Goal: Transaction & Acquisition: Purchase product/service

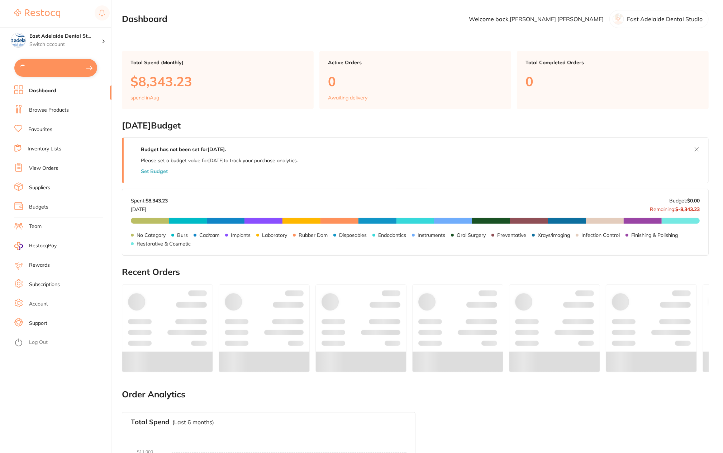
type input "3"
click at [58, 69] on button "$4,402.60 in your order" at bounding box center [55, 67] width 83 height 17
checkbox input "true"
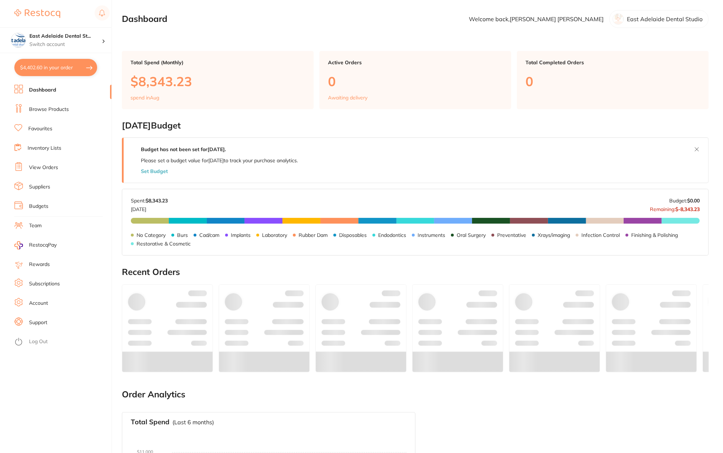
checkbox input "true"
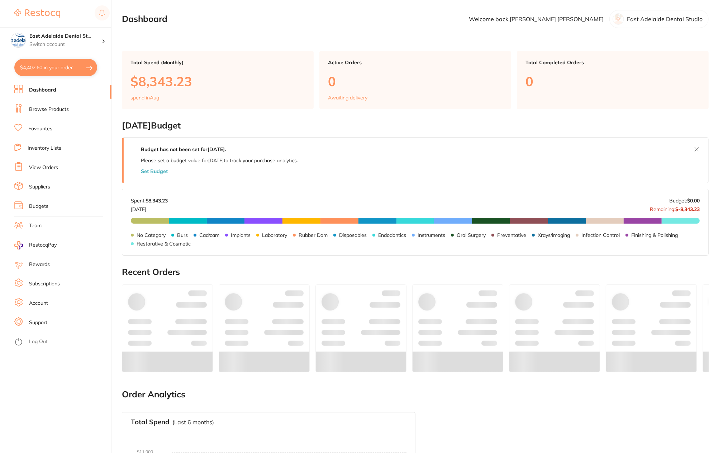
checkbox input "true"
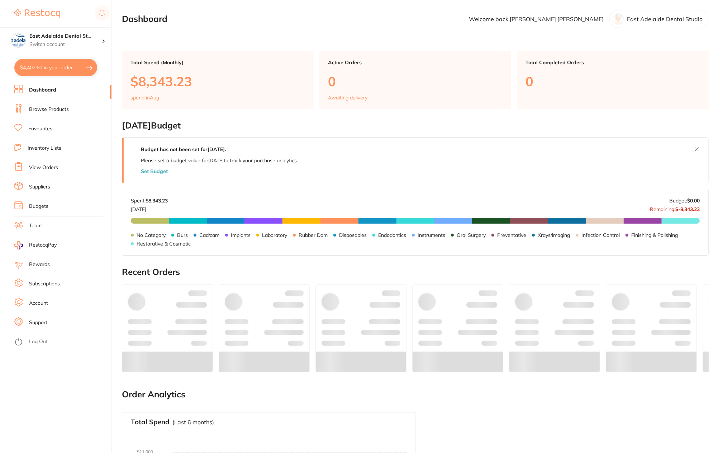
checkbox input "true"
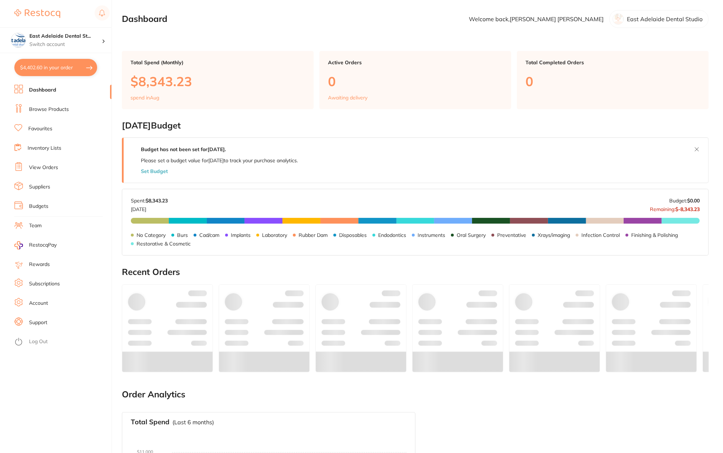
checkbox input "true"
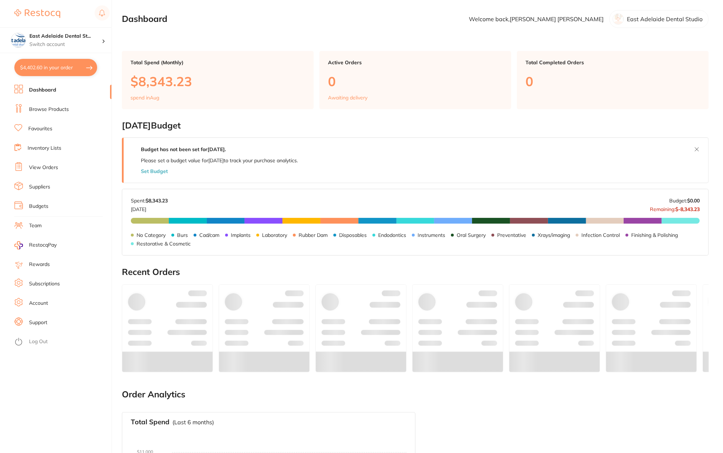
checkbox input "true"
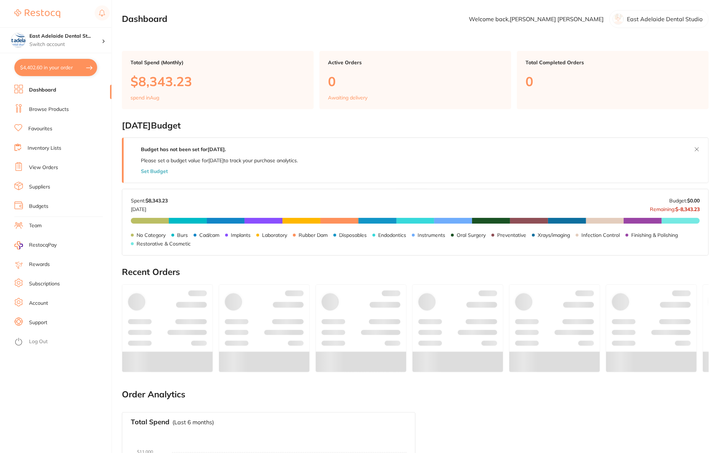
checkbox input "true"
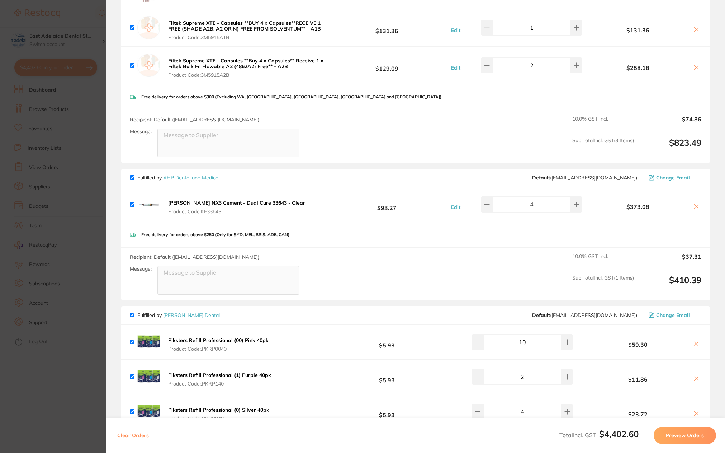
scroll to position [717, 0]
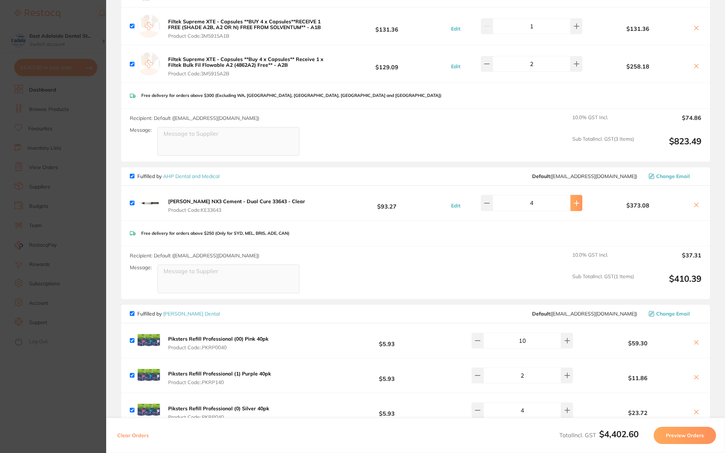
click at [571, 199] on button at bounding box center [577, 203] width 12 height 16
click at [501, 195] on input "6" at bounding box center [532, 203] width 78 height 16
click at [493, 200] on button at bounding box center [487, 203] width 12 height 16
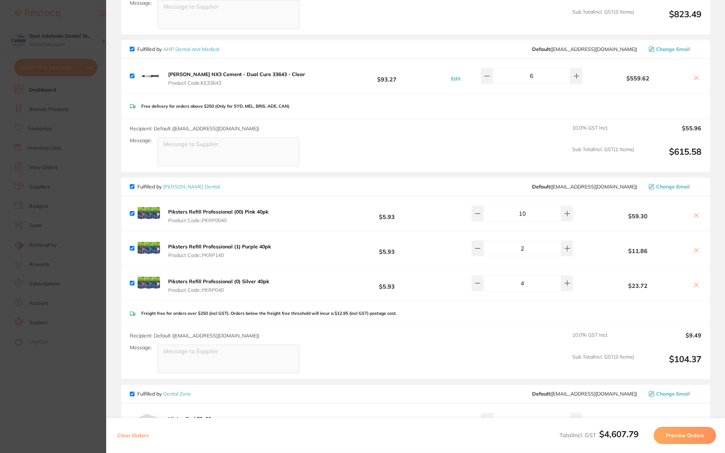
scroll to position [897, 0]
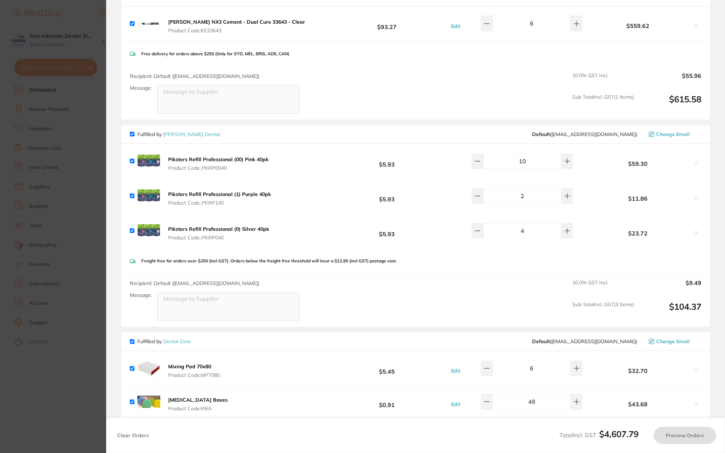
type input "5"
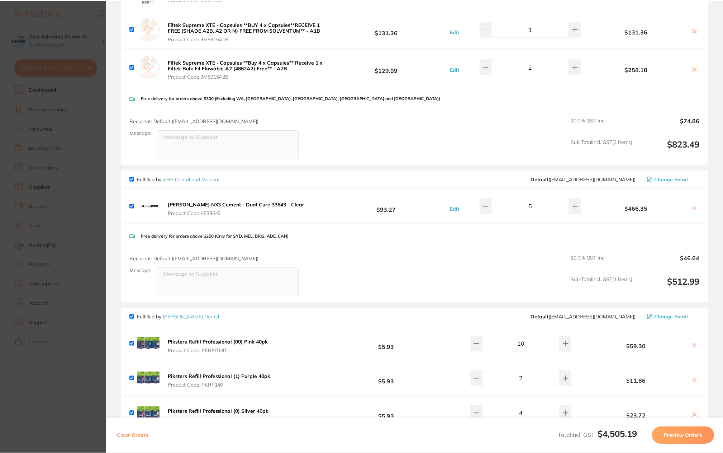
scroll to position [610, 0]
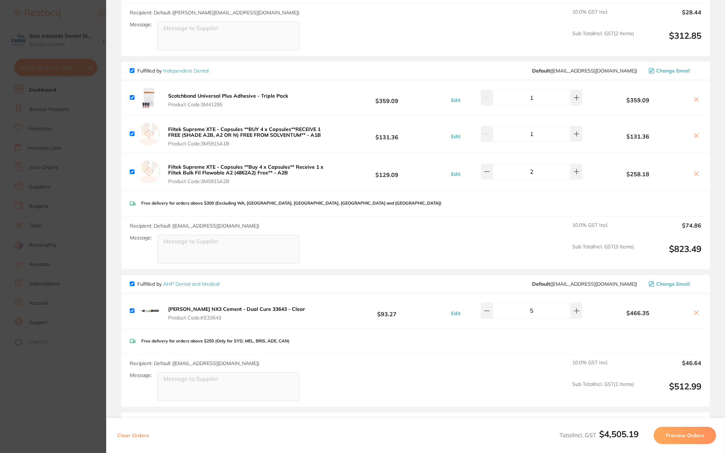
click at [33, 330] on section "Update RRP Set your pre negotiated price for this item. Item Agreed RRP (excl. …" at bounding box center [362, 226] width 725 height 453
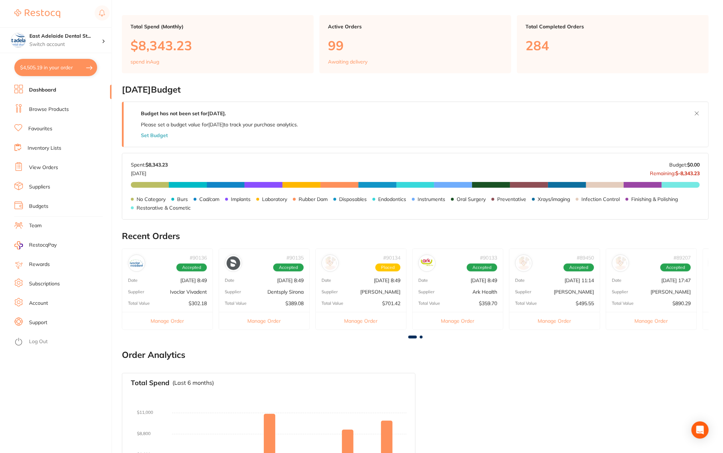
click at [174, 284] on div "# 90136 Accepted Date [DATE] 8:49 Supplier Ivoclar Vivadent Total Value $302.18…" at bounding box center [167, 288] width 91 height 81
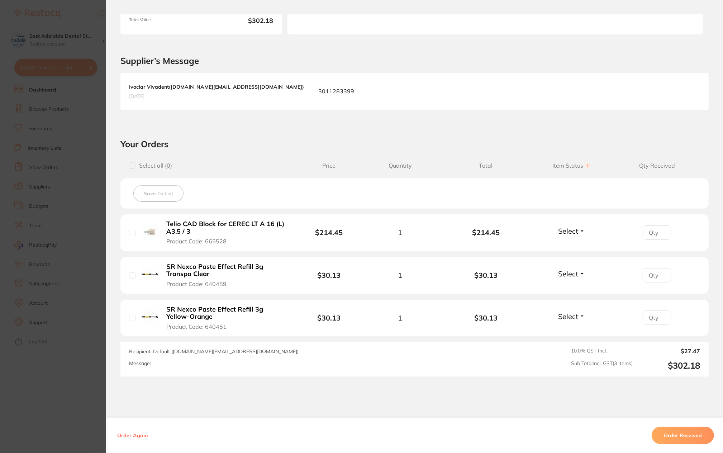
scroll to position [143, 0]
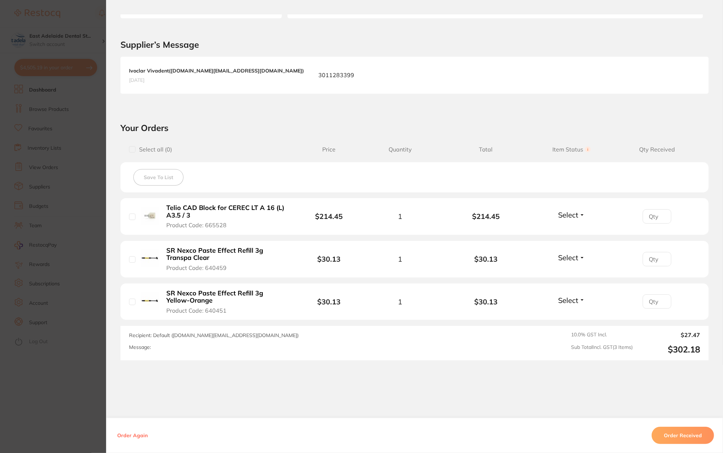
click at [74, 342] on section "Order ID: Restocq- 90136 Order Information Accepted Order Order Date [DATE] 8:4…" at bounding box center [361, 226] width 723 height 453
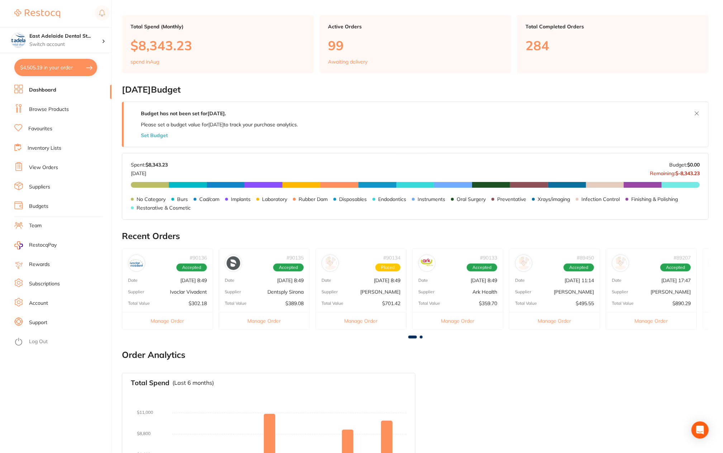
click at [263, 282] on div "# 90135 Accepted Date [DATE] 8:49 Supplier Dentsply Sirona Total Value $389.08 …" at bounding box center [264, 288] width 91 height 81
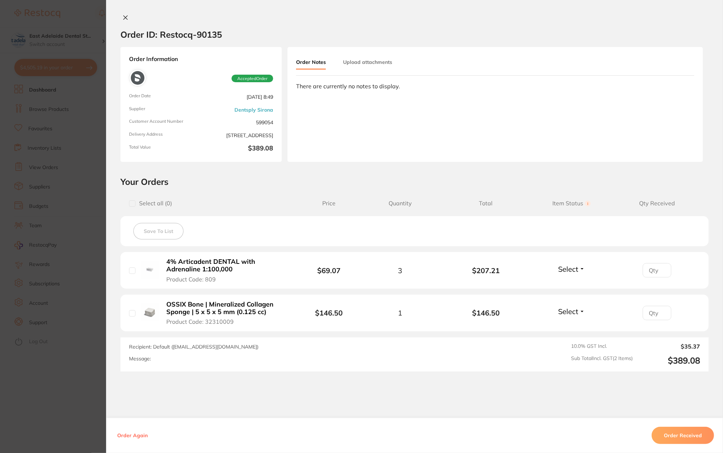
click at [49, 397] on section "Order ID: Restocq- 90135 Order Information Accepted Order Order Date [DATE] 8:4…" at bounding box center [361, 226] width 723 height 453
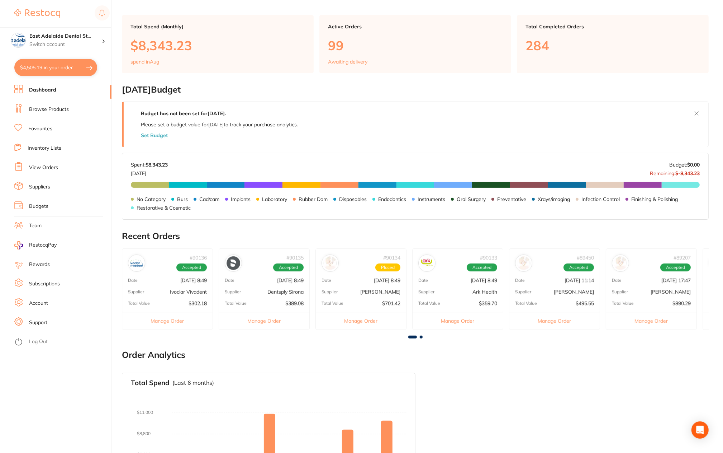
click at [387, 283] on div "# 90134 Placed Date [DATE] 8:49 Supplier [PERSON_NAME] Total Value $701.42 Mana…" at bounding box center [361, 288] width 91 height 81
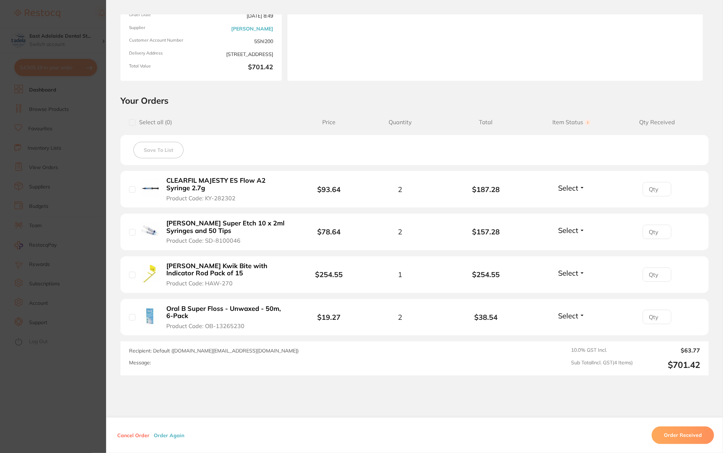
scroll to position [108, 0]
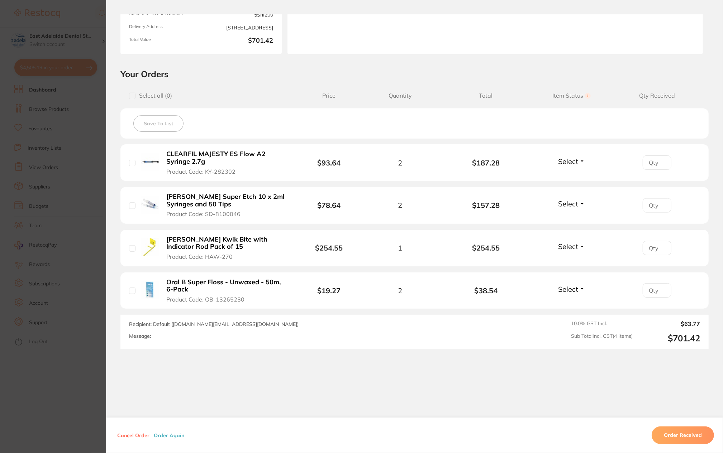
click at [67, 394] on section "Order ID: Restocq- 90134 Order Information Placed Order Order Date [DATE] 8:49 …" at bounding box center [361, 226] width 723 height 453
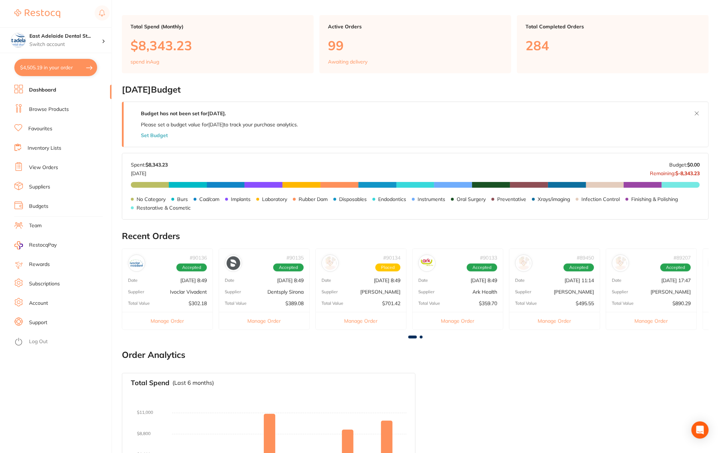
click at [471, 281] on p "[DATE] 8:49" at bounding box center [484, 280] width 27 height 6
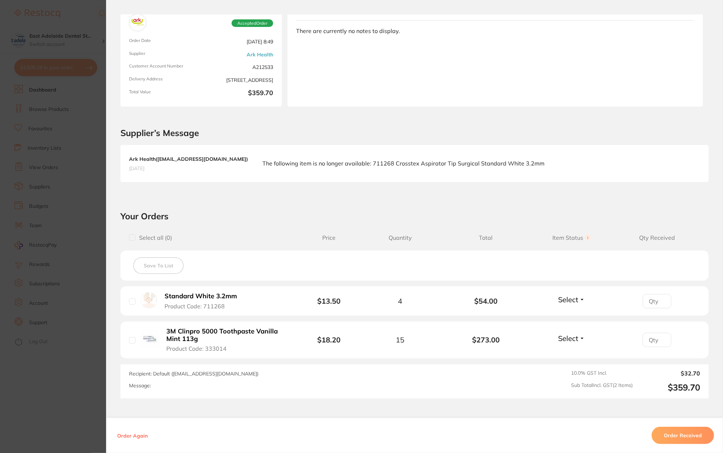
scroll to position [107, 0]
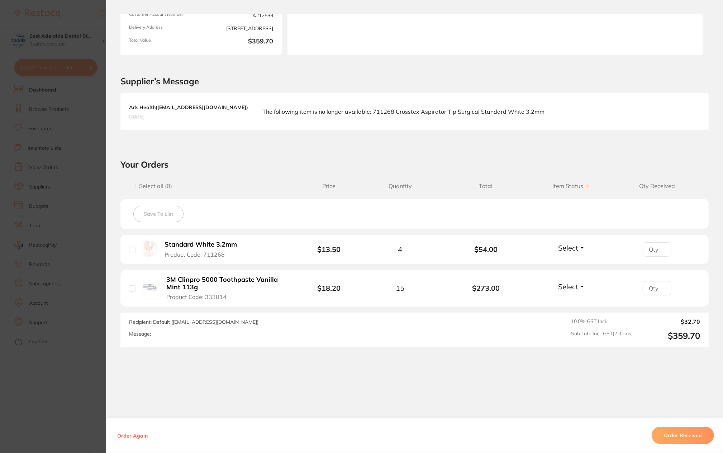
click at [80, 397] on section "Order ID: Restocq- 90133 Order Information Accepted Order Order Date [DATE] 8:4…" at bounding box center [361, 226] width 723 height 453
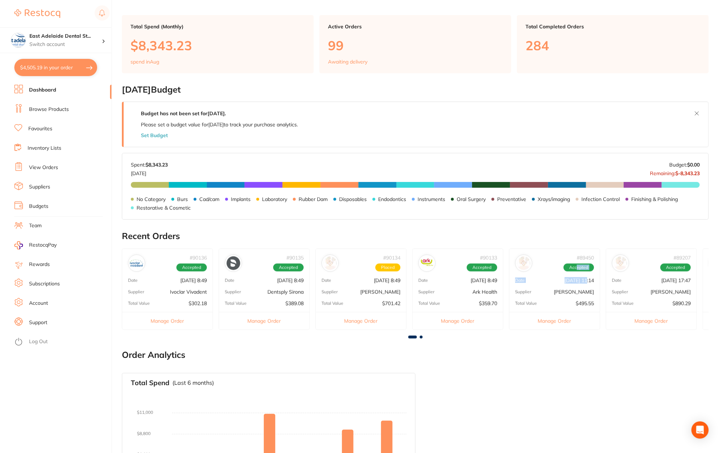
click at [577, 271] on div "# 89450 Accepted Date [DATE] 11:14 Supplier [PERSON_NAME] Total Value $495.55 M…" at bounding box center [554, 288] width 91 height 81
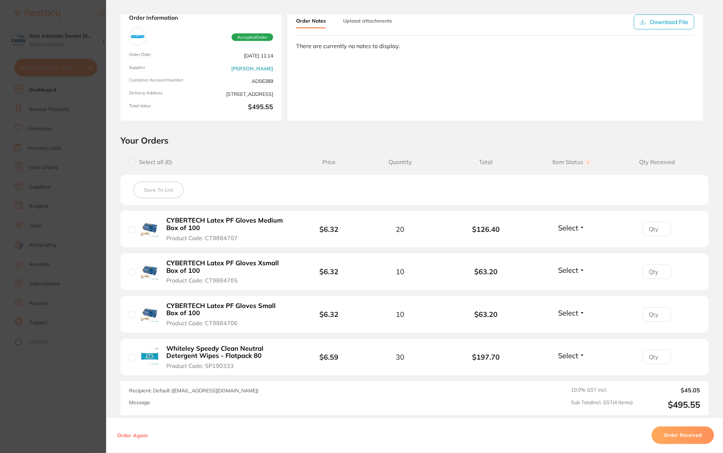
scroll to position [110, 0]
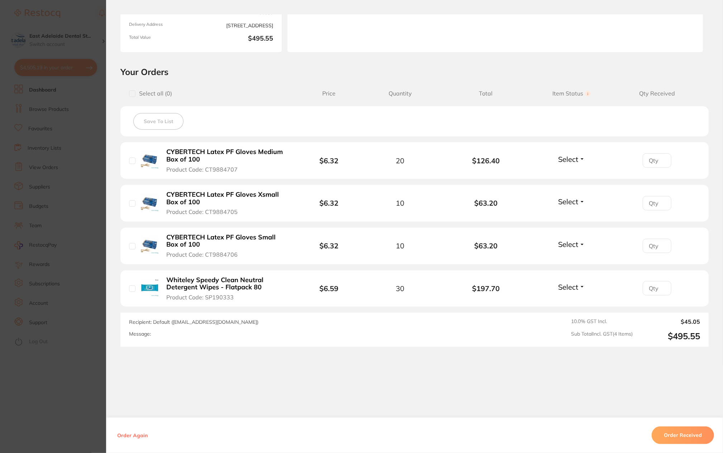
click at [58, 404] on section "Order ID: Restocq- 89450 Order Information Accepted Order Order Date [DATE] 11:…" at bounding box center [361, 226] width 723 height 453
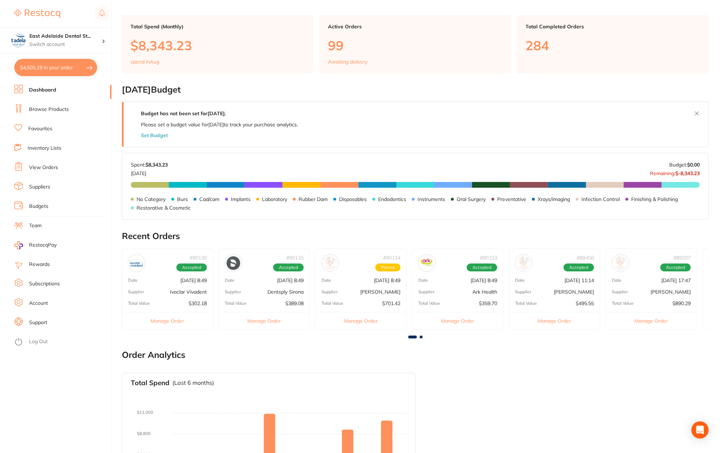
click at [586, 300] on p "$495.55" at bounding box center [585, 303] width 18 height 6
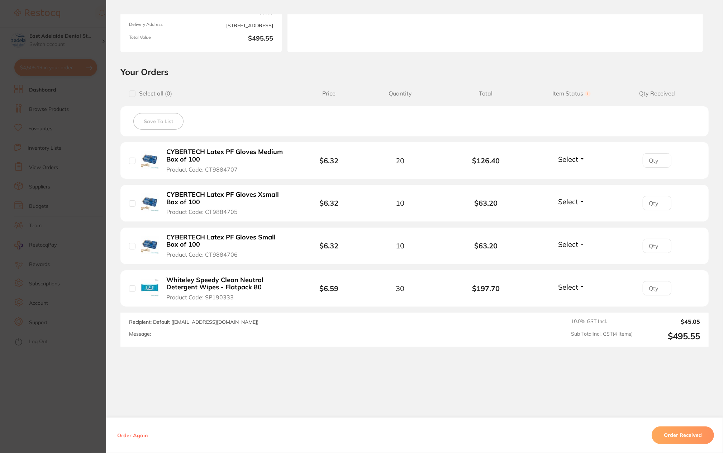
click at [96, 405] on section "Order ID: Restocq- 89450 Order Information Accepted Order Order Date [DATE] 11:…" at bounding box center [361, 226] width 723 height 453
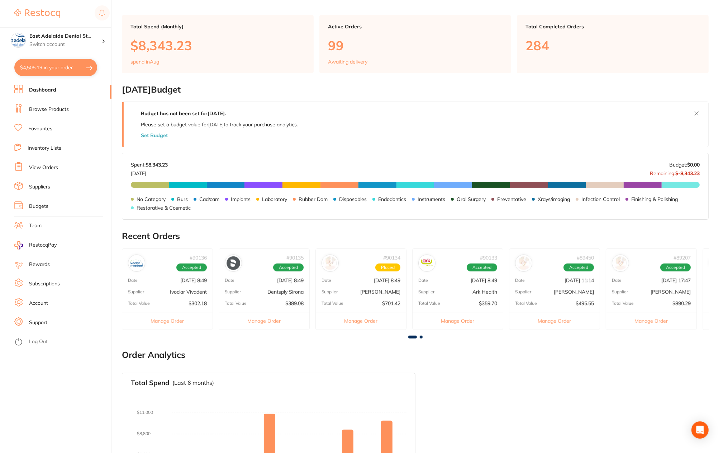
click at [656, 301] on div "Total Value $890.29" at bounding box center [651, 303] width 90 height 6
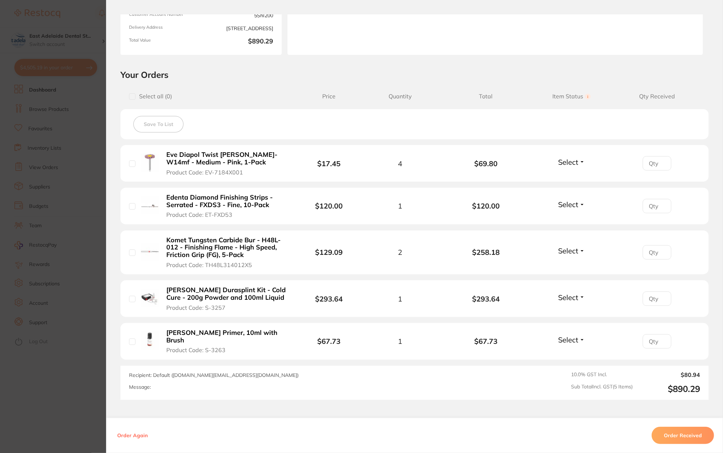
scroll to position [108, 0]
drag, startPoint x: 80, startPoint y: 394, endPoint x: 261, endPoint y: 345, distance: 187.8
click at [79, 395] on section "Order ID: Restocq- 89207 Order Information Accepted Order Order Date [DATE] 17:…" at bounding box center [361, 226] width 723 height 453
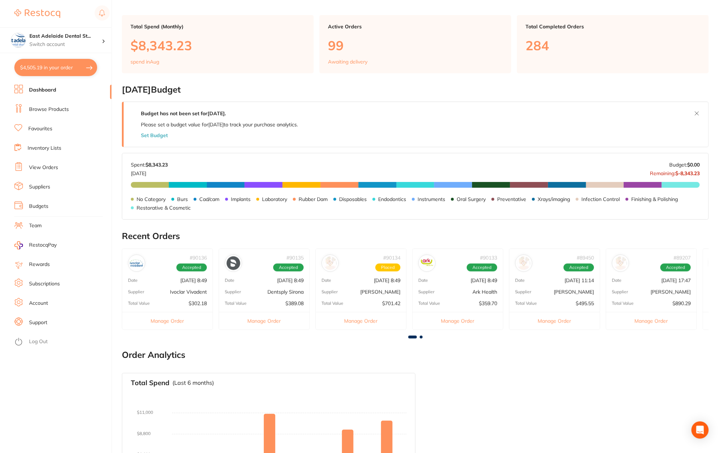
click at [422, 337] on span at bounding box center [421, 336] width 3 height 3
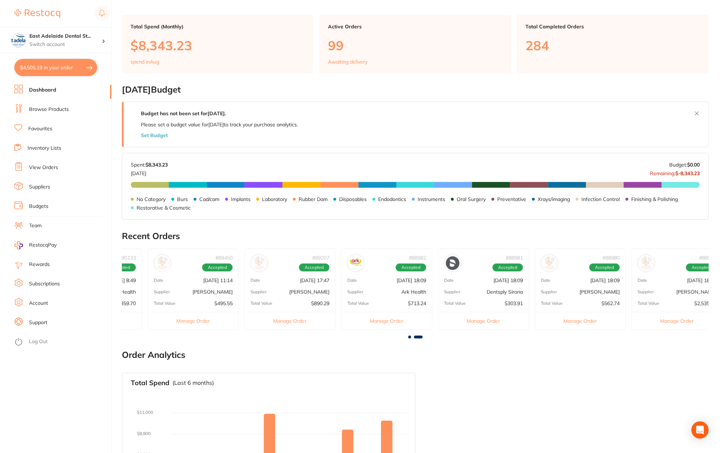
scroll to position [0, 375]
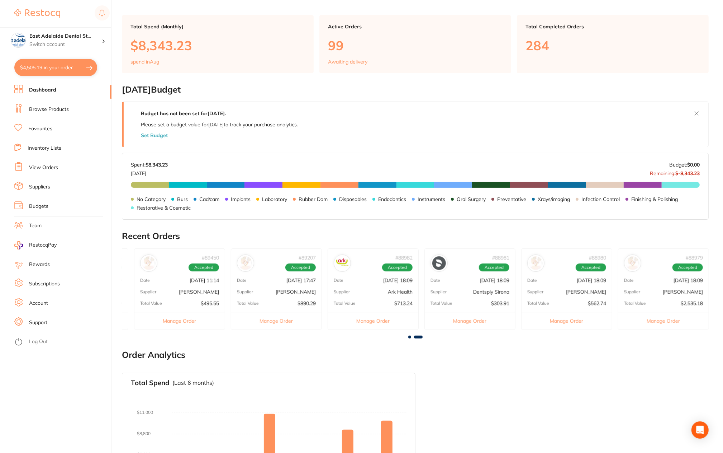
click at [51, 109] on link "Browse Products" at bounding box center [49, 109] width 40 height 7
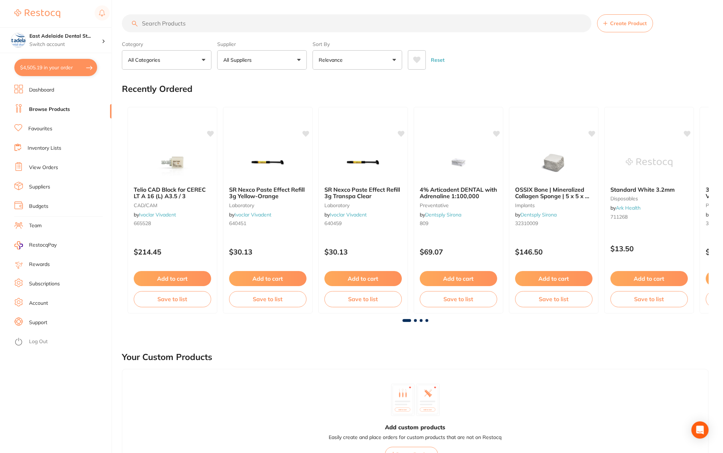
click at [47, 136] on ul "Dashboard Browse Products Favourites Inventory Lists View Orders Suppliers Budg…" at bounding box center [62, 269] width 97 height 368
click at [47, 134] on li "Favourites" at bounding box center [62, 128] width 97 height 11
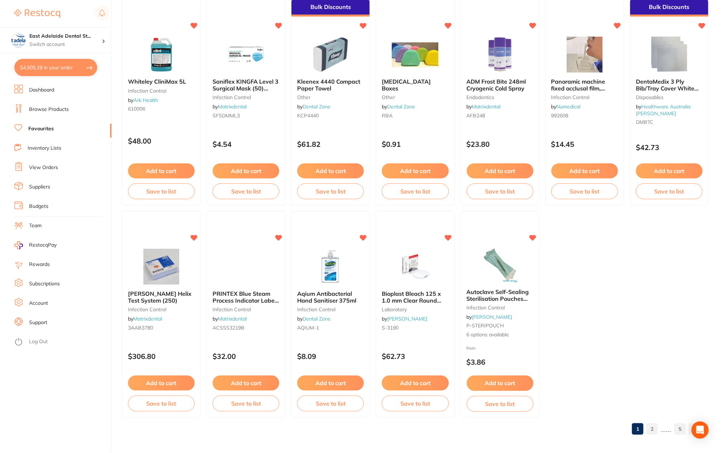
scroll to position [1358, 0]
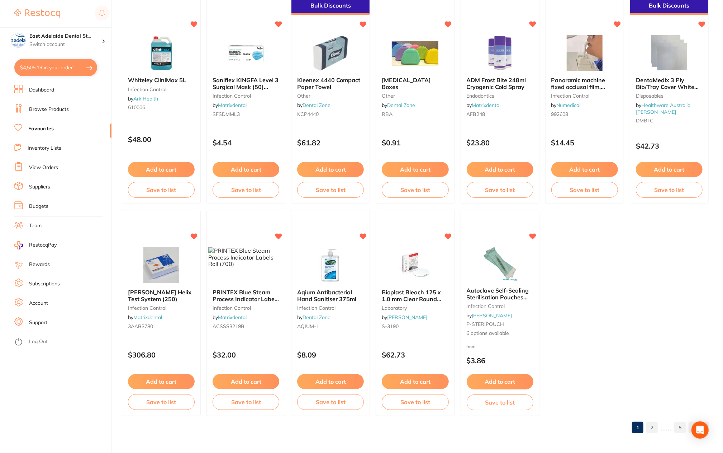
click at [50, 64] on button "$4,505.19 in your order" at bounding box center [55, 67] width 83 height 17
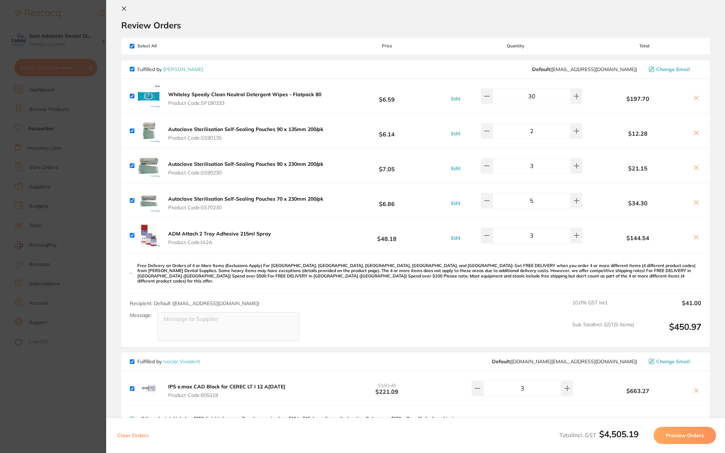
scroll to position [0, 0]
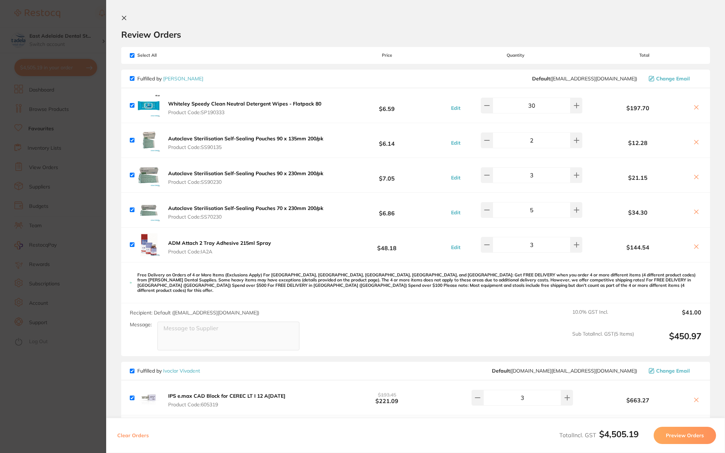
click at [94, 391] on section "Update RRP Set your pre negotiated price for this item. Item Agreed RRP (excl. …" at bounding box center [362, 226] width 725 height 453
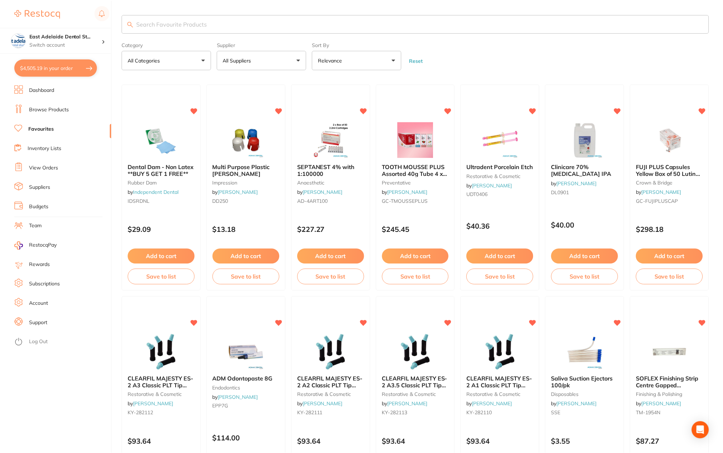
scroll to position [1358, 0]
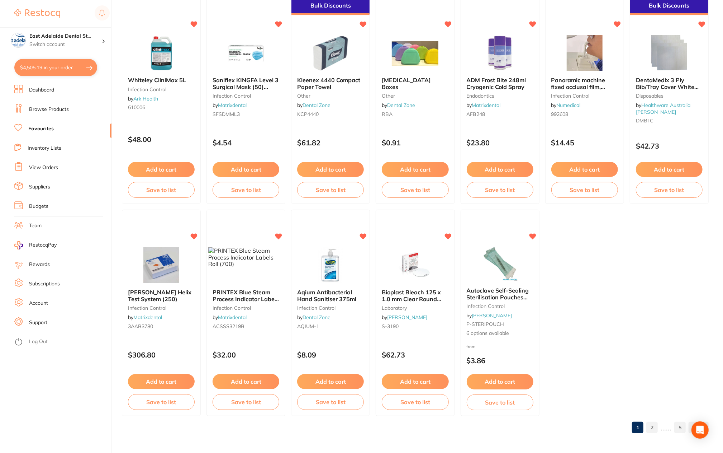
click at [42, 90] on link "Dashboard" at bounding box center [41, 89] width 25 height 7
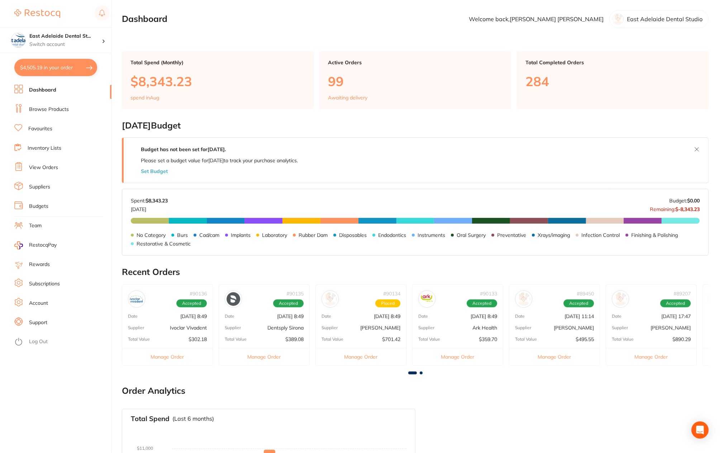
click at [387, 328] on p "[PERSON_NAME]" at bounding box center [380, 328] width 40 height 6
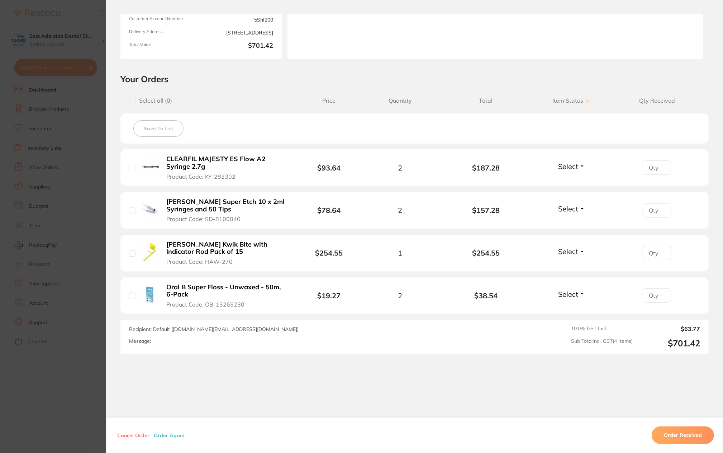
scroll to position [110, 0]
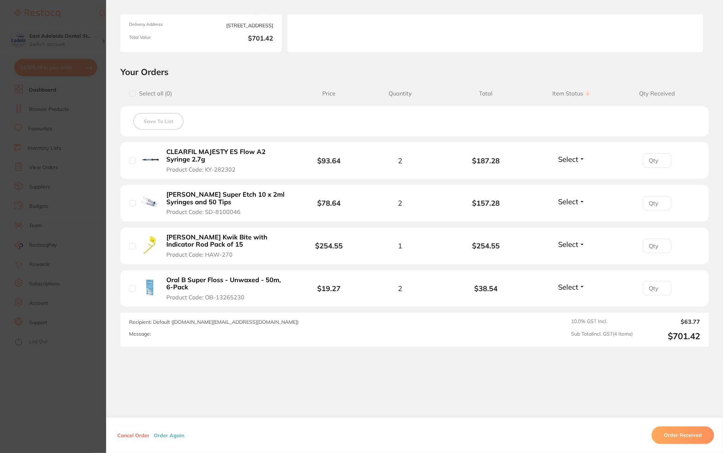
click at [62, 405] on section "Order ID: Restocq- 90134 Order Information Placed Order Order Date [DATE] 8:49 …" at bounding box center [361, 226] width 723 height 453
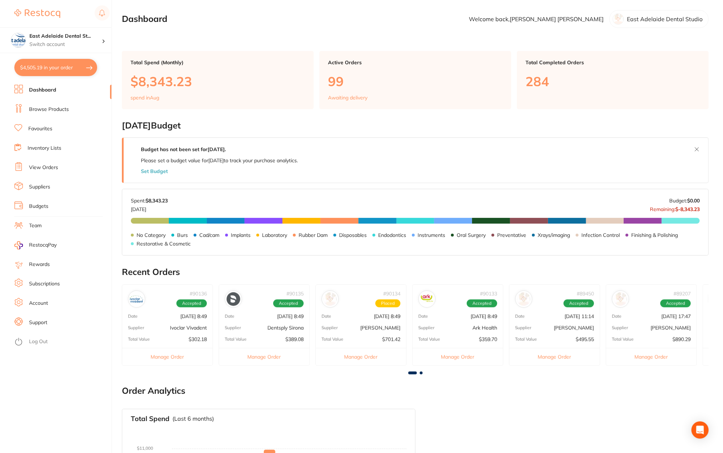
click at [476, 321] on div "# 90133 Accepted Date [DATE] 8:49 Supplier Ark Health Total Value $359.70 Manag…" at bounding box center [457, 324] width 91 height 81
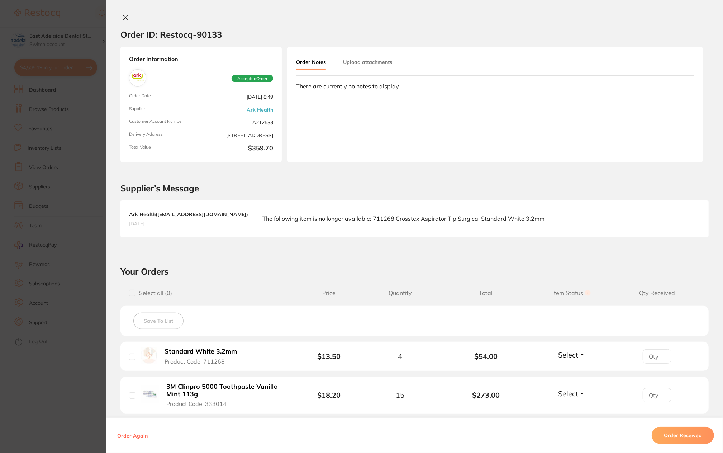
click at [59, 390] on section "Order ID: Restocq- 90133 Order Information Accepted Order Order Date [DATE] 8:4…" at bounding box center [361, 226] width 723 height 453
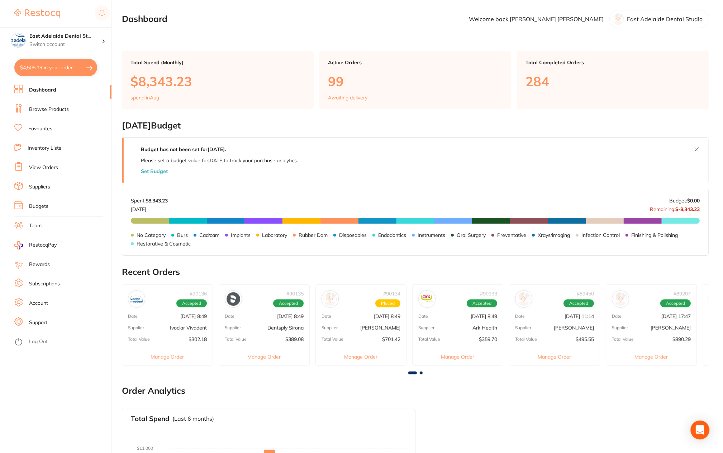
click at [699, 429] on icon "Open Intercom Messenger" at bounding box center [700, 429] width 8 height 9
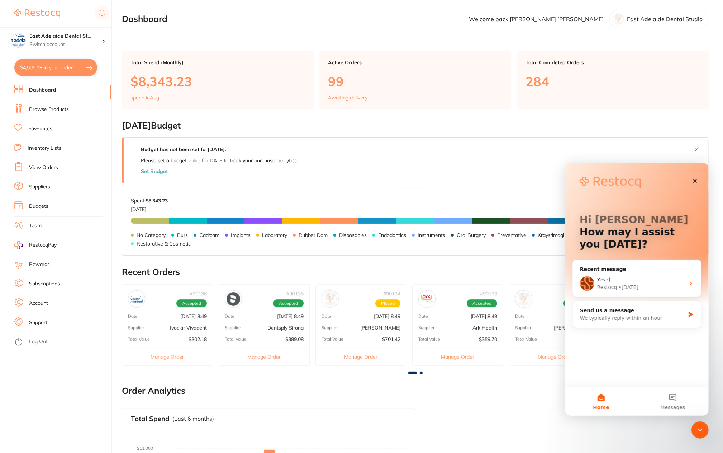
scroll to position [0, 0]
click at [633, 290] on div "• [DATE]" at bounding box center [629, 287] width 20 height 8
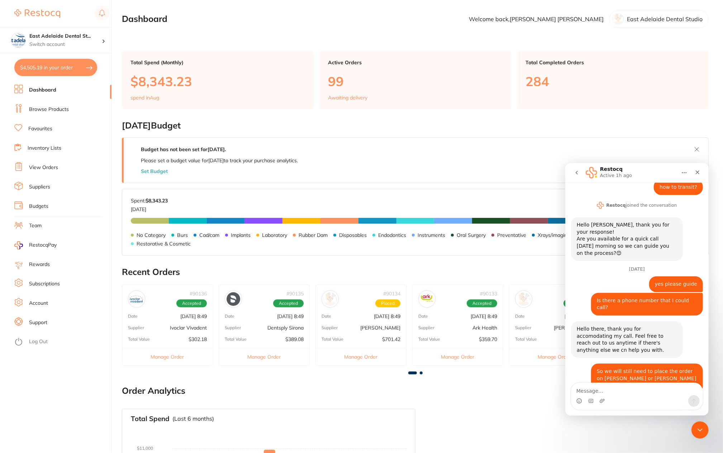
scroll to position [212, 0]
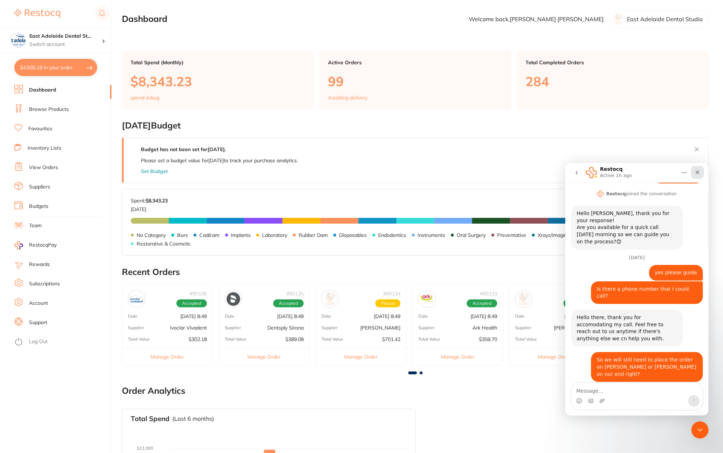
click at [695, 169] on icon "Close" at bounding box center [698, 172] width 6 height 6
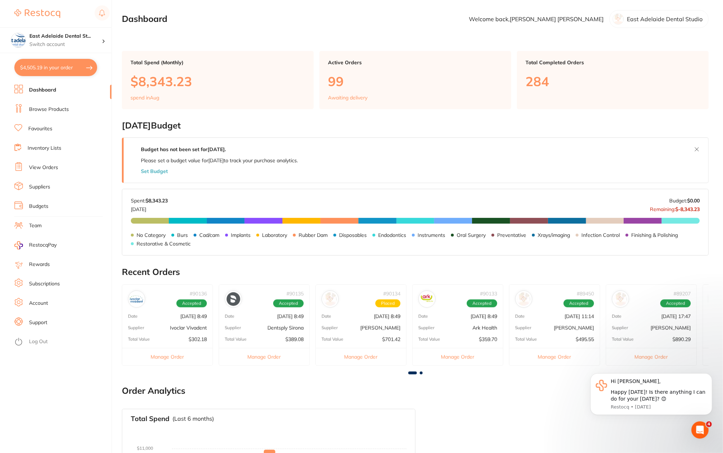
click at [66, 72] on button "$4,505.19 in your order" at bounding box center [55, 67] width 83 height 17
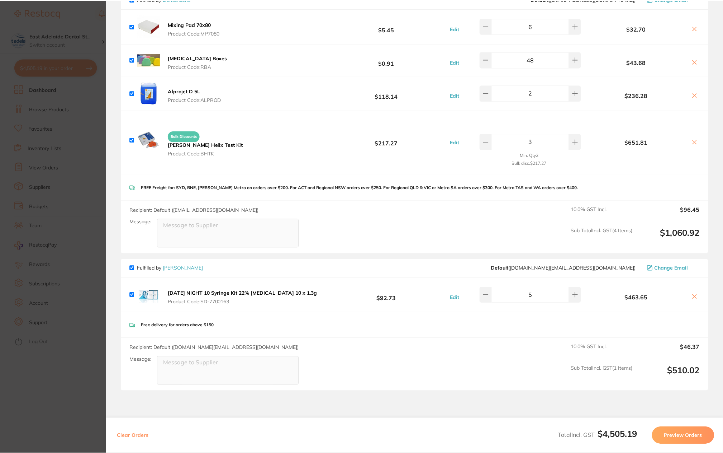
scroll to position [1076, 0]
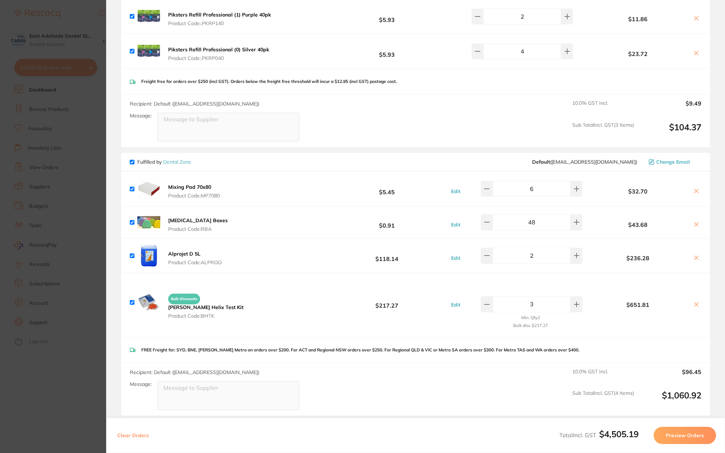
click at [65, 404] on section "Update RRP Set your pre negotiated price for this item. Item Agreed RRP (excl. …" at bounding box center [362, 226] width 725 height 453
